Goal: Information Seeking & Learning: Understand process/instructions

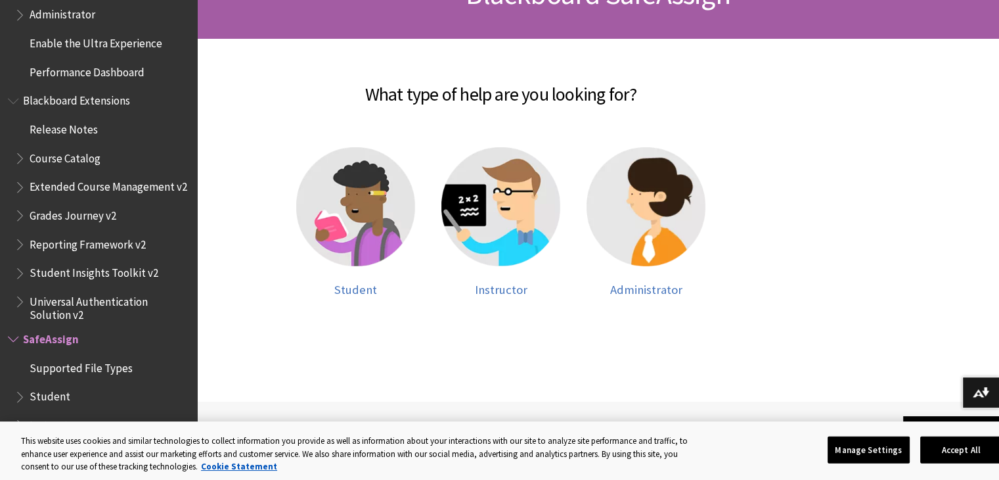
scroll to position [238, 0]
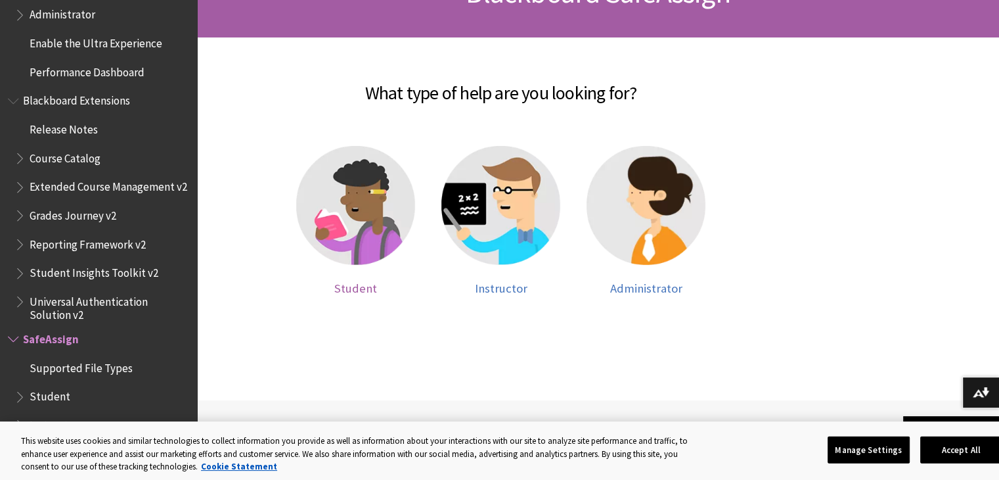
click at [363, 283] on span "Student" at bounding box center [355, 288] width 43 height 15
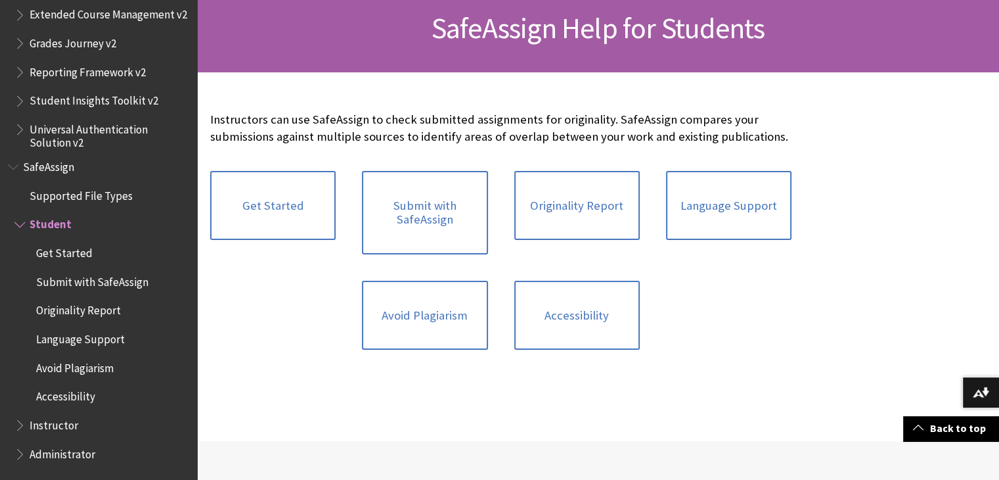
scroll to position [202, 0]
click at [537, 227] on link "Originality Report" at bounding box center [576, 206] width 125 height 70
click at [560, 244] on div "Originality Report" at bounding box center [577, 213] width 152 height 110
click at [545, 223] on link "Originality Report" at bounding box center [576, 206] width 125 height 70
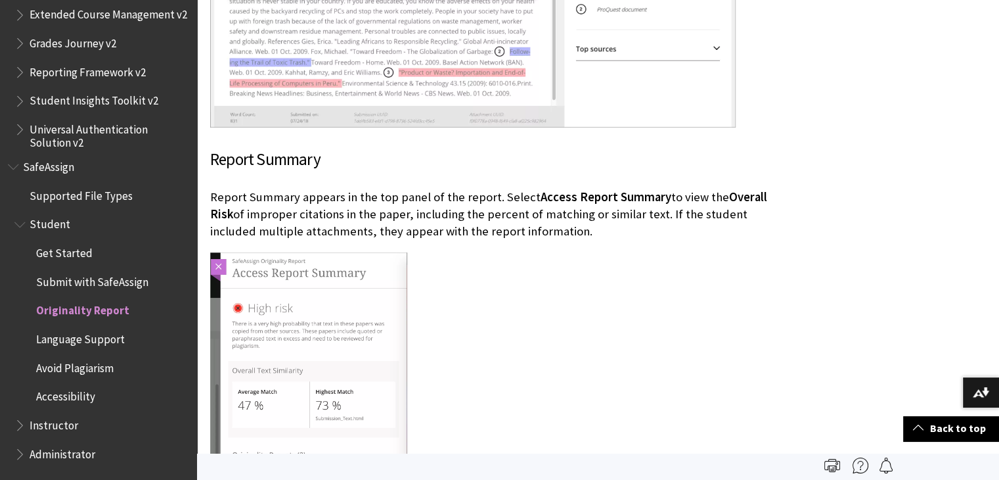
scroll to position [2292, 0]
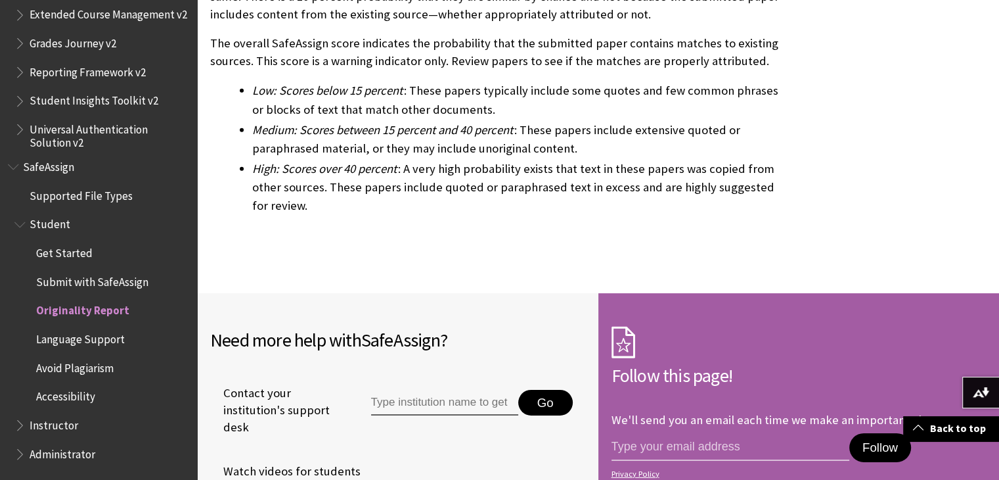
scroll to position [4136, 0]
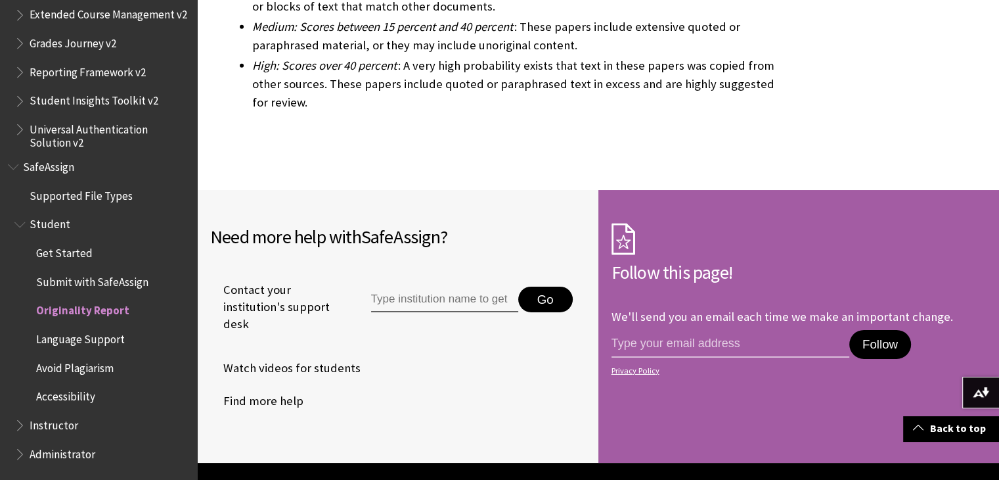
click at [60, 273] on span "Submit with SafeAssign" at bounding box center [92, 280] width 112 height 18
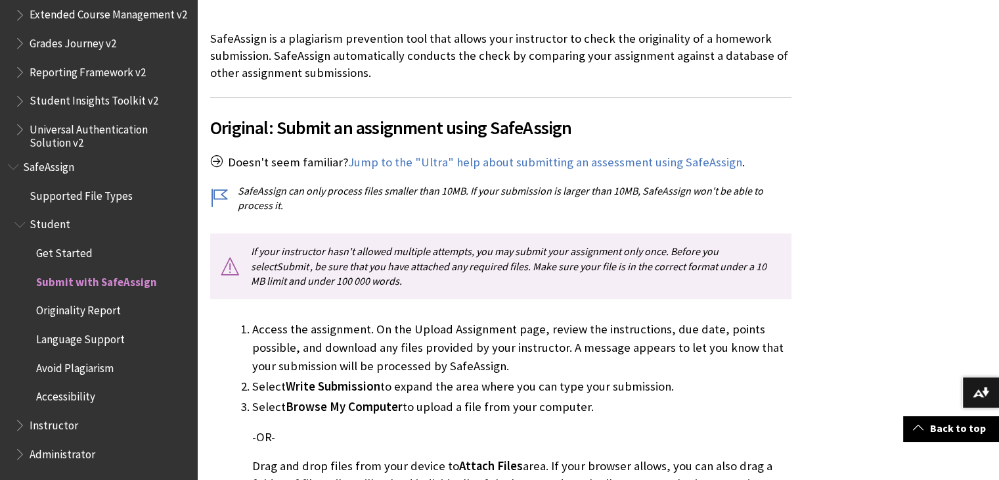
scroll to position [289, 0]
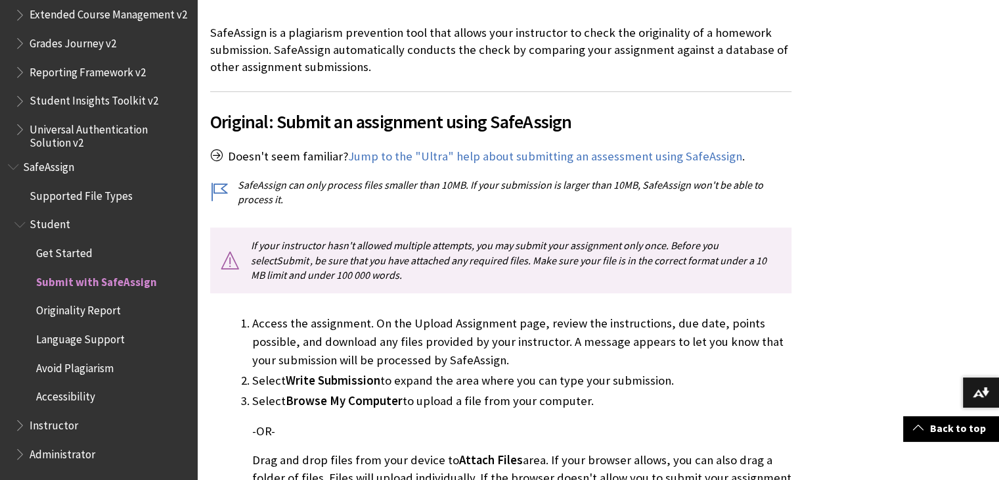
click at [78, 365] on span "Avoid Plagiarism" at bounding box center [75, 366] width 78 height 18
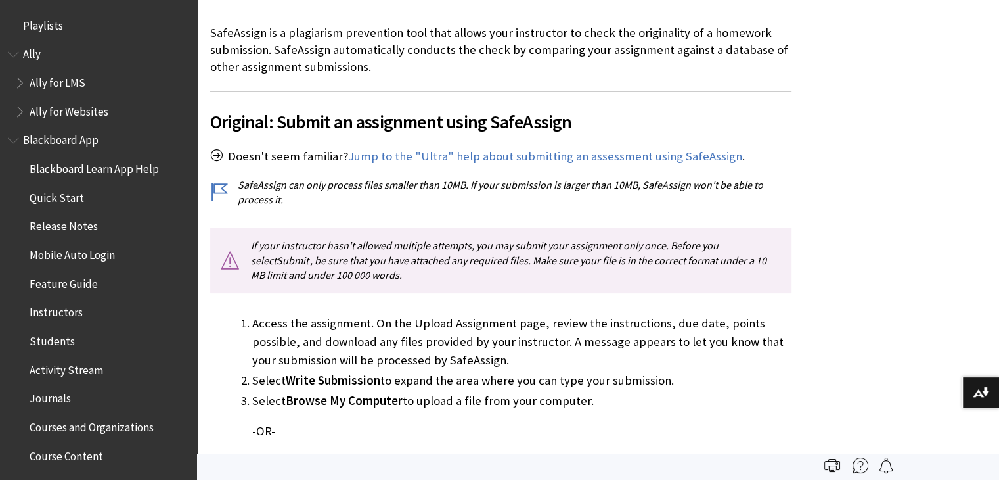
scroll to position [1520, 0]
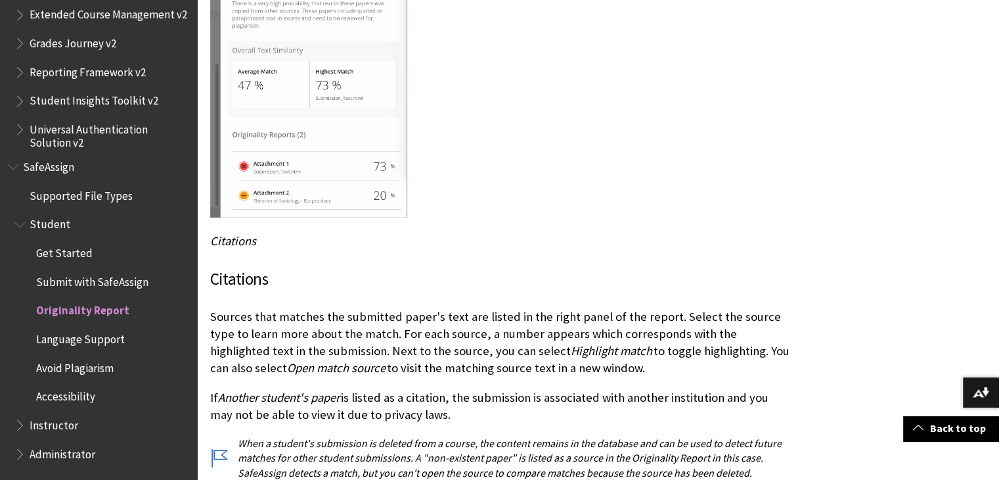
scroll to position [2612, 0]
click at [58, 422] on span "Instructor" at bounding box center [54, 423] width 49 height 18
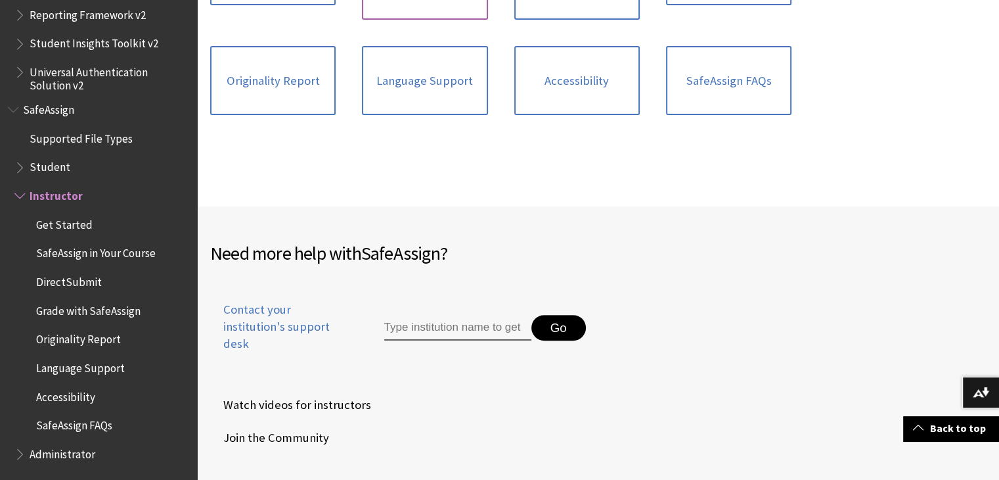
scroll to position [463, 0]
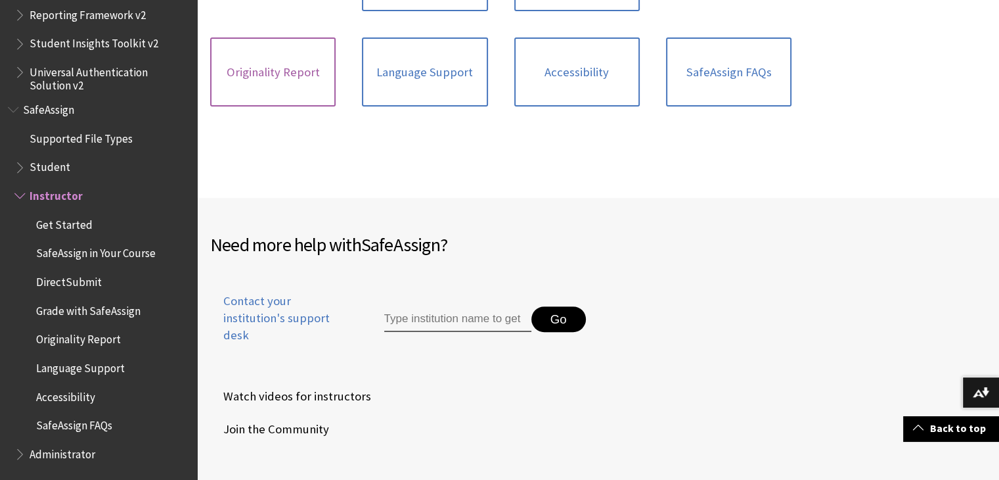
click at [285, 64] on link "Originality Report" at bounding box center [272, 72] width 125 height 70
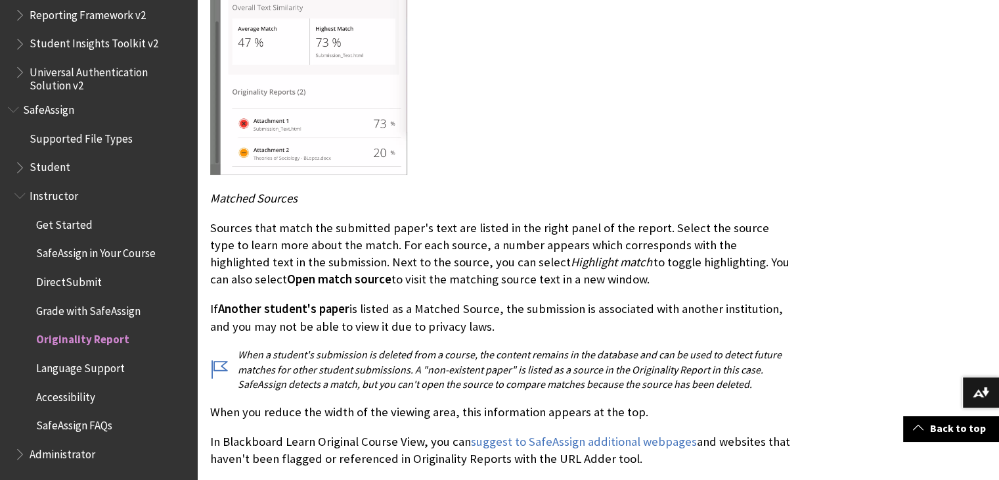
scroll to position [2830, 0]
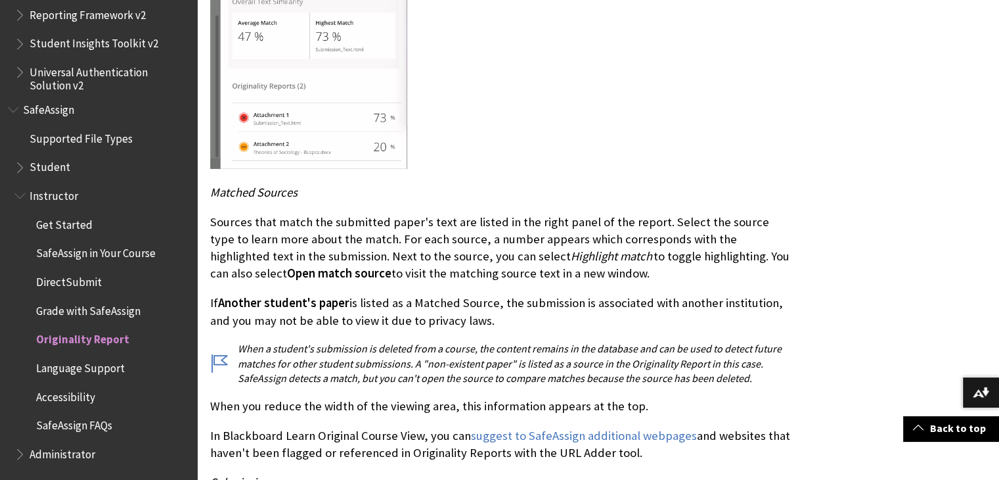
click at [342, 308] on p "If Another student's paper is listed as a Matched Source, the submission is ass…" at bounding box center [500, 311] width 581 height 34
click at [365, 254] on p "Sources that match the submitted paper's text are listed in the right panel of …" at bounding box center [500, 248] width 581 height 69
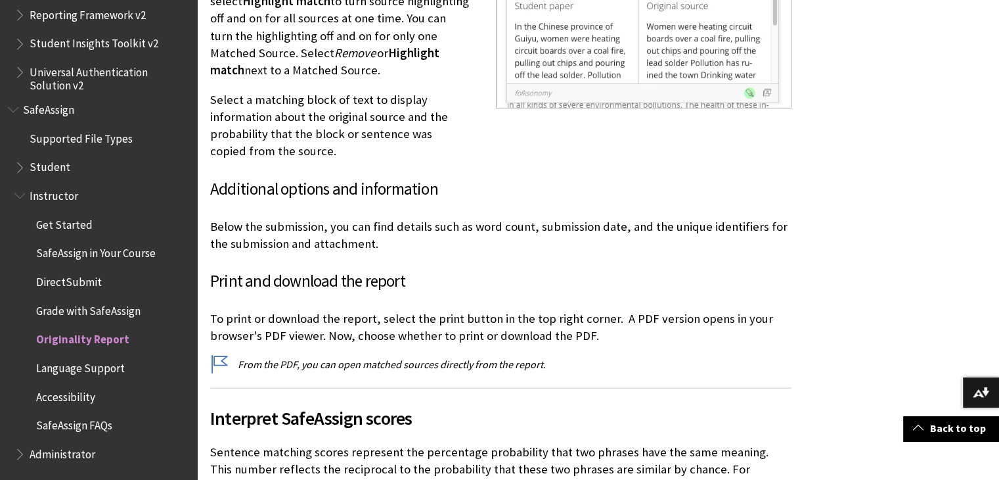
scroll to position [3464, 0]
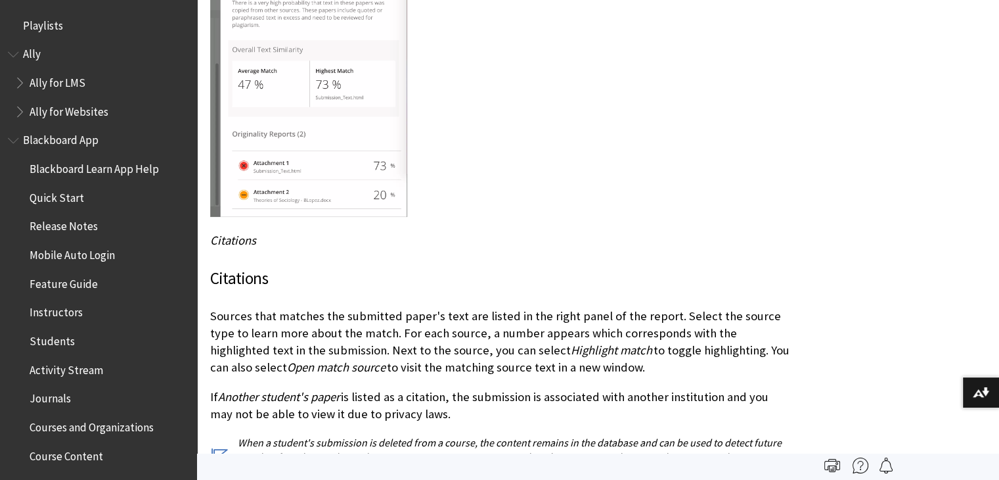
scroll to position [1520, 0]
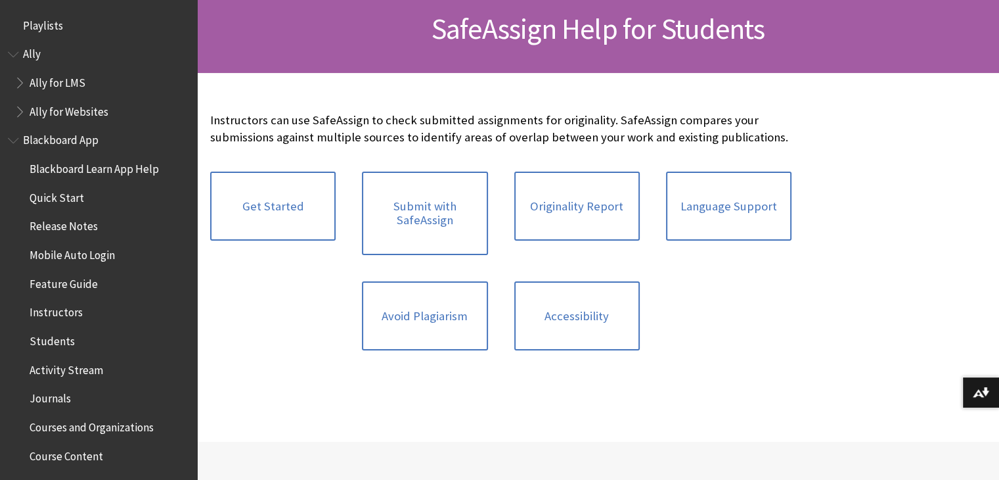
scroll to position [1520, 0]
